Goal: Transaction & Acquisition: Purchase product/service

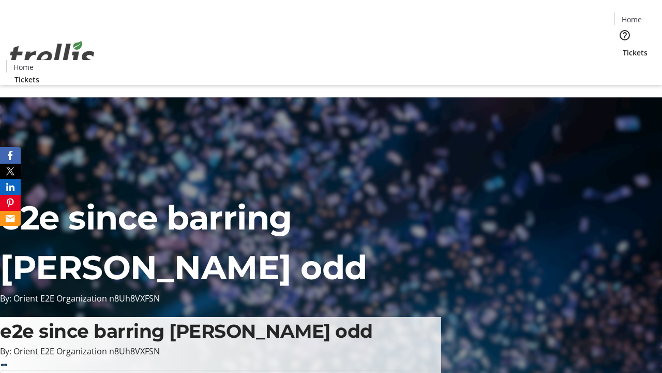
click at [623, 47] on span "Tickets" at bounding box center [635, 52] width 25 height 11
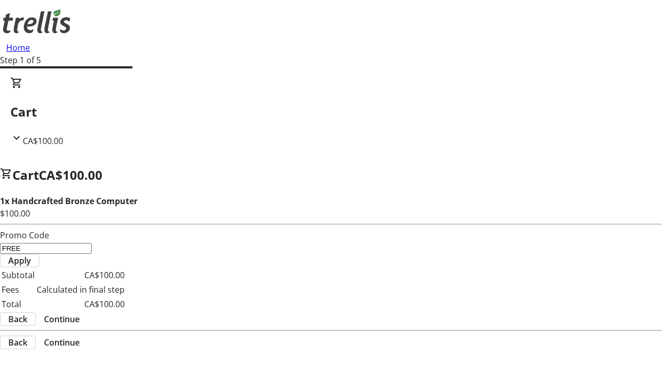
type input "FREE"
click at [31, 254] on span "Apply" at bounding box center [19, 260] width 23 height 12
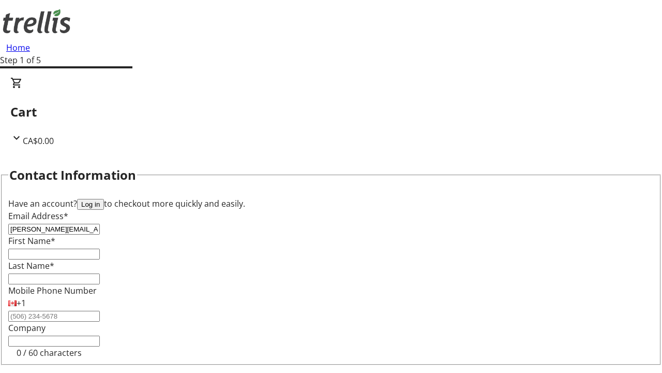
type input "[PERSON_NAME][EMAIL_ADDRESS][DOMAIN_NAME]"
type input "[PERSON_NAME]"
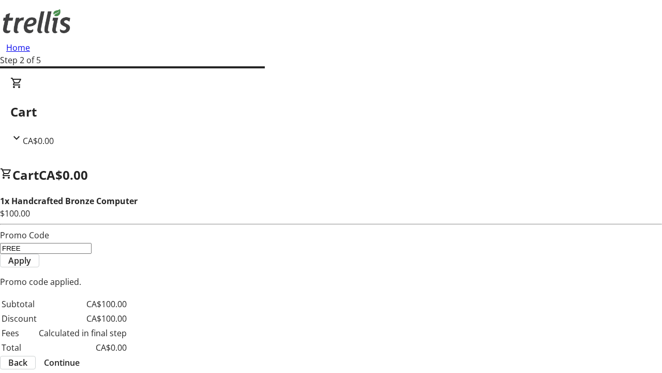
click at [80, 356] on span "Continue" at bounding box center [62, 362] width 36 height 12
